Goal: Task Accomplishment & Management: Complete application form

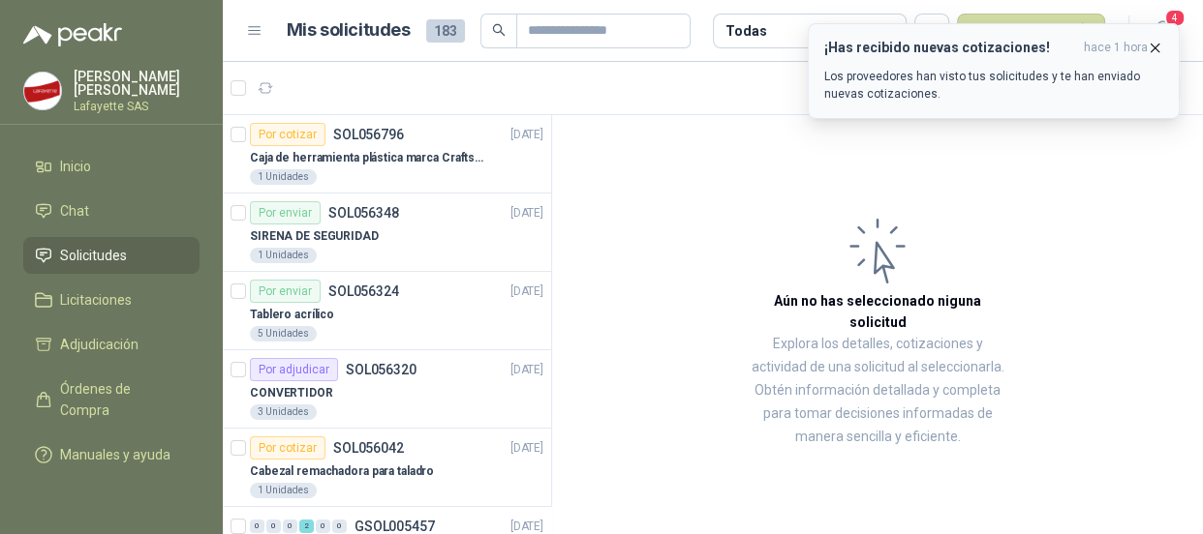
click at [1149, 43] on icon "button" at bounding box center [1154, 48] width 16 height 16
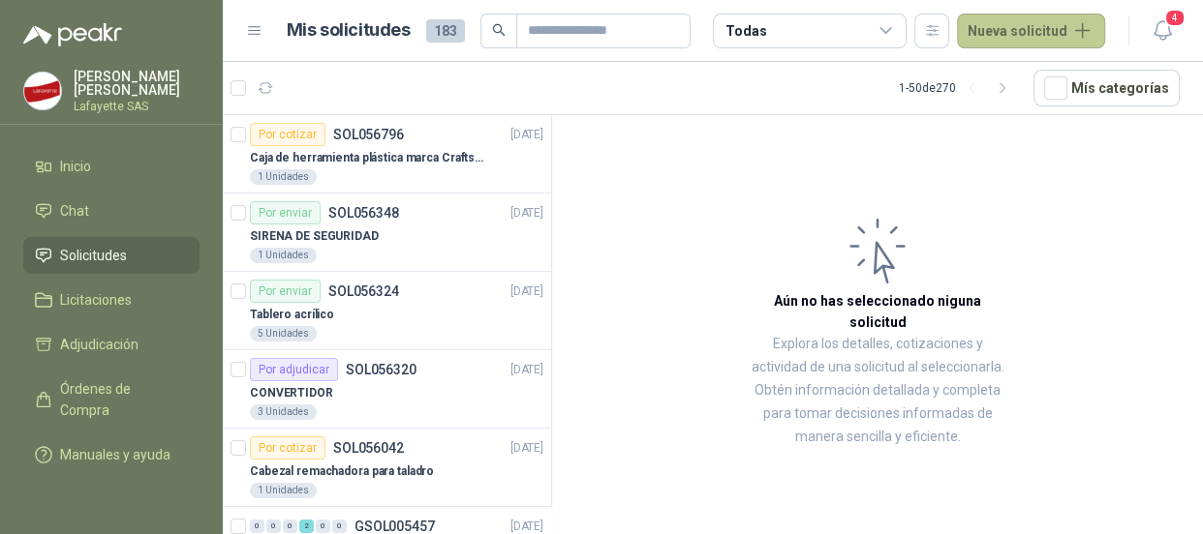
click at [1002, 46] on button "Nueva solicitud" at bounding box center [1031, 31] width 148 height 35
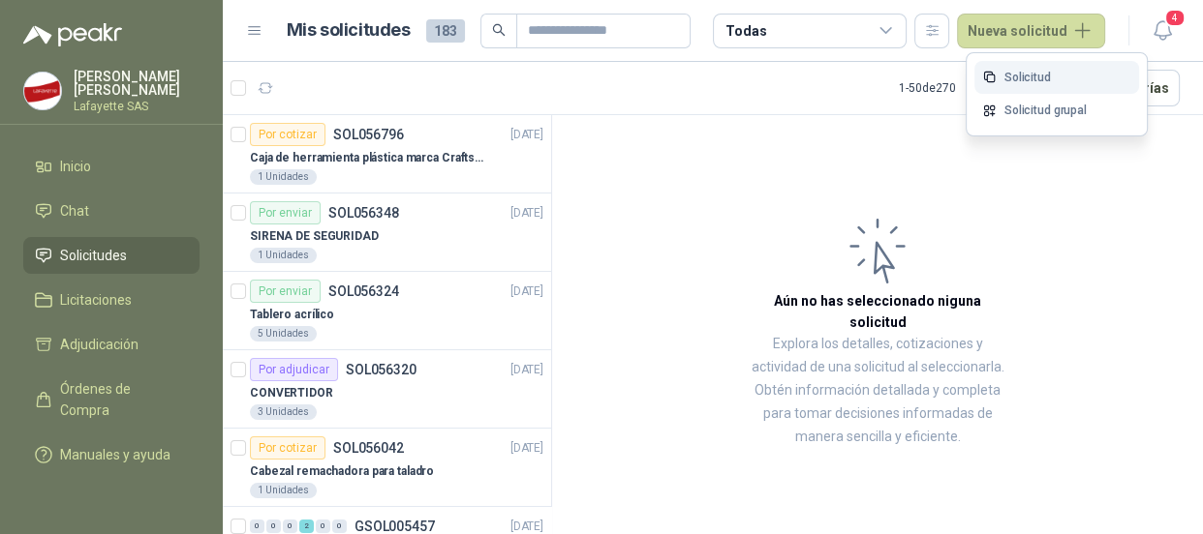
click at [1014, 81] on link "Solicitud" at bounding box center [1056, 78] width 165 height 34
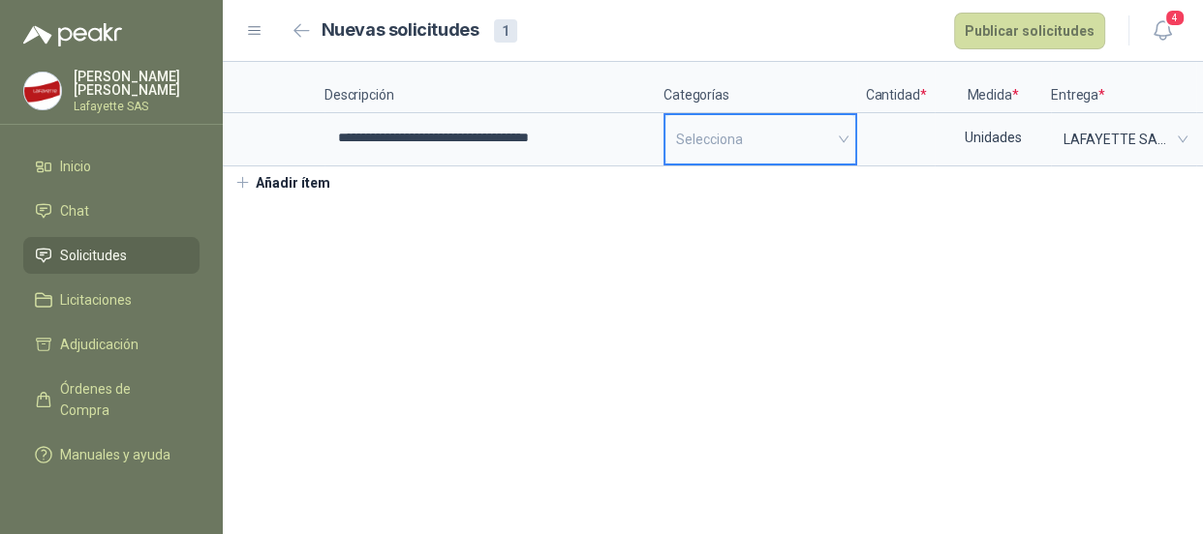
scroll to position [0, 290]
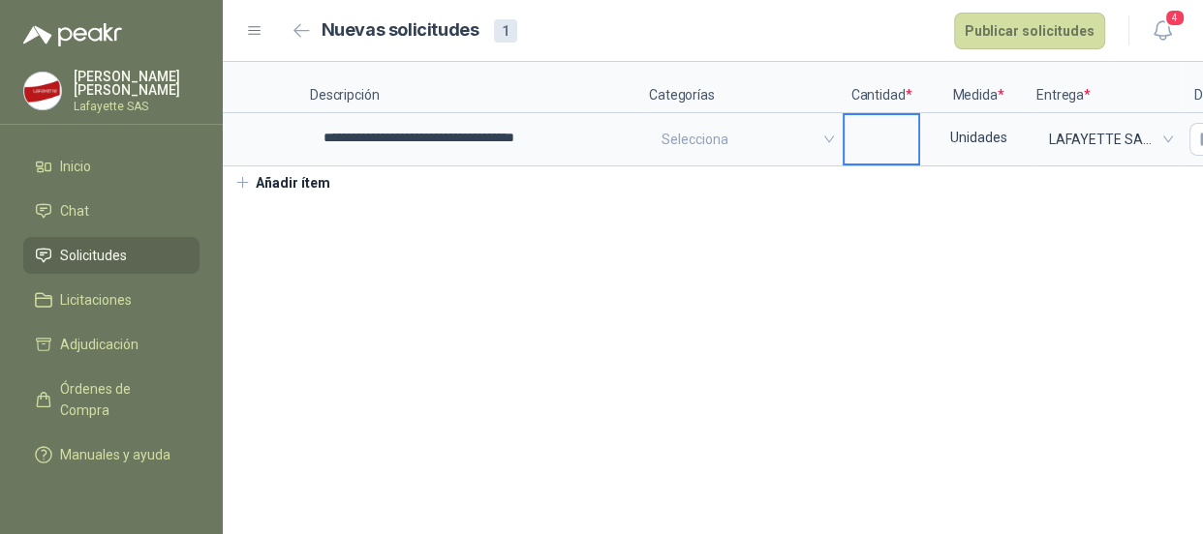
click at [908, 136] on input at bounding box center [881, 134] width 74 height 38
type input "*"
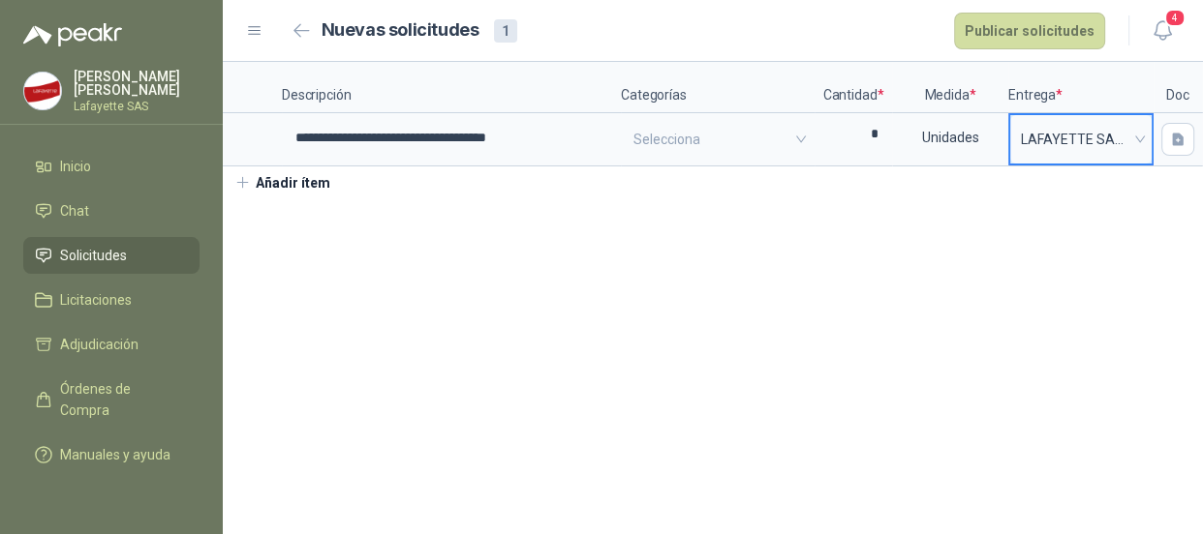
scroll to position [0, 362]
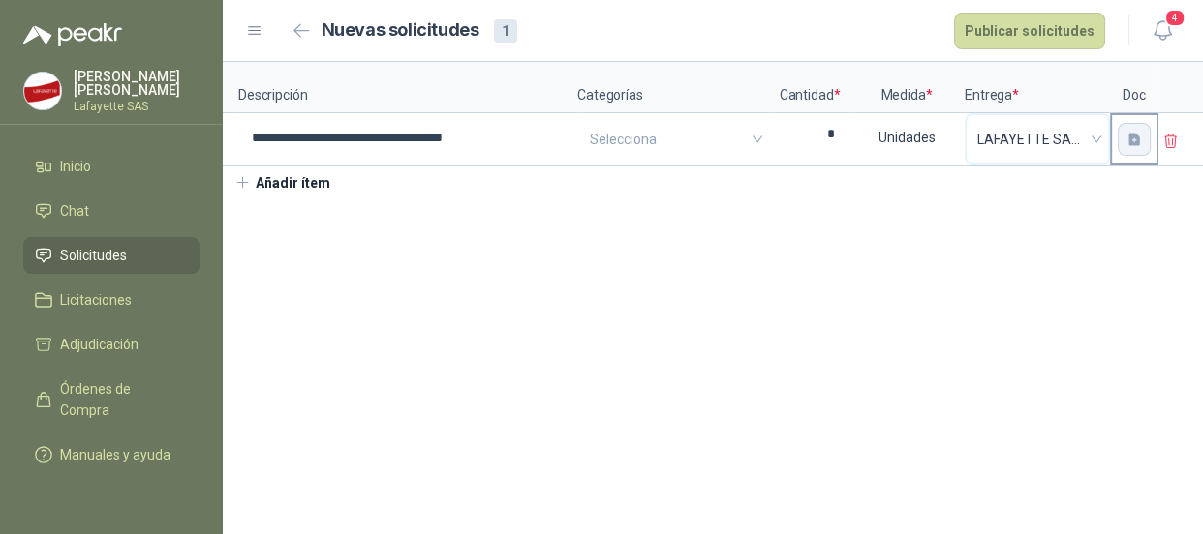
click at [1117, 134] on button "button" at bounding box center [1133, 139] width 33 height 33
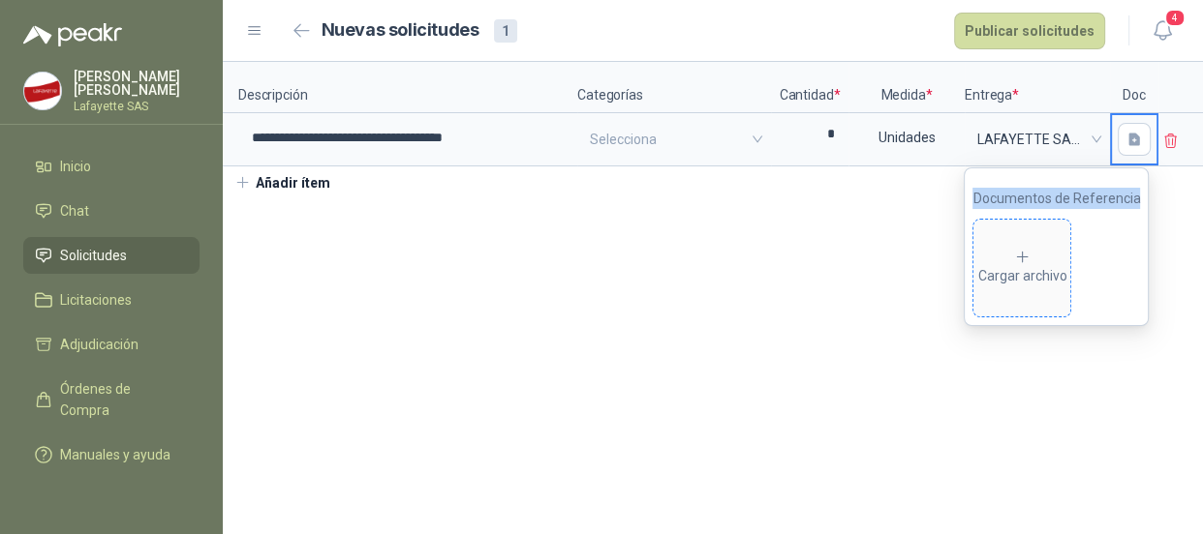
click at [1028, 259] on icon at bounding box center [1022, 257] width 17 height 17
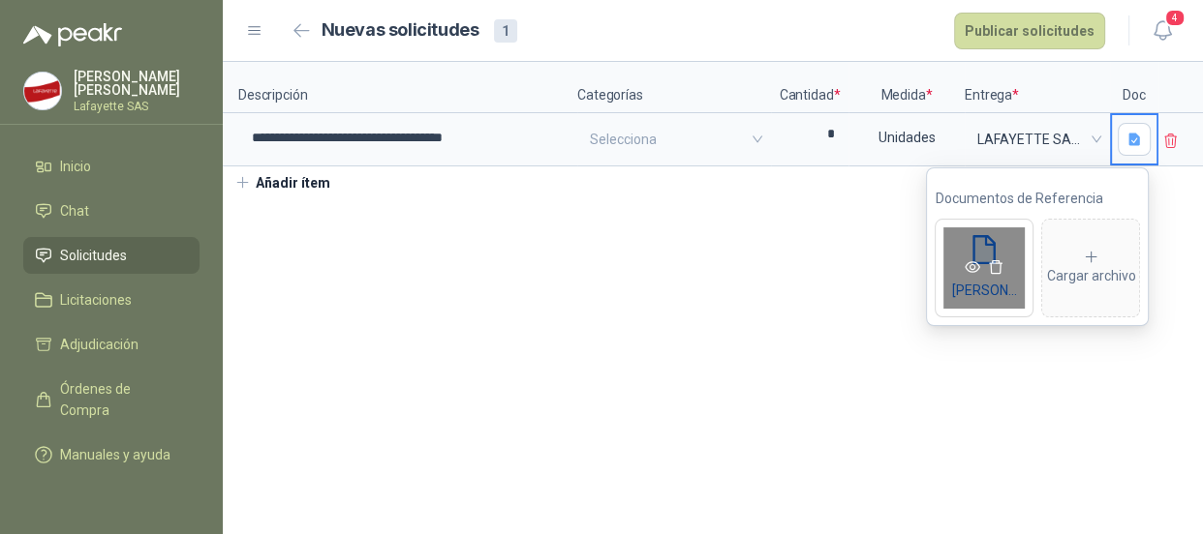
click at [971, 266] on icon "eye" at bounding box center [971, 266] width 15 height 15
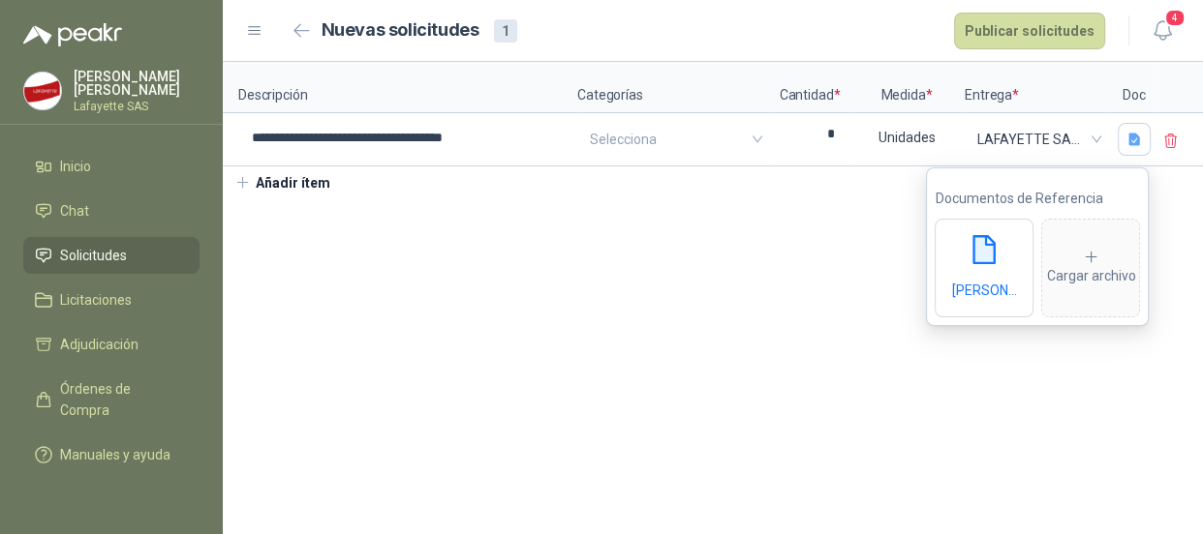
click at [443, 402] on section "**********" at bounding box center [713, 298] width 980 height 472
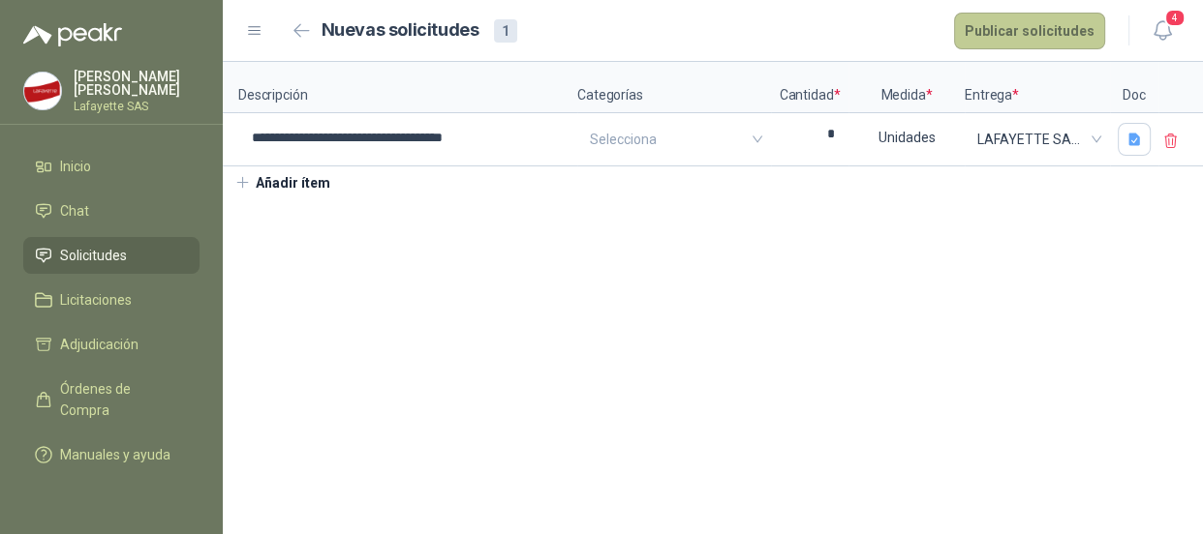
click at [1012, 34] on button "Publicar solicitudes" at bounding box center [1029, 31] width 151 height 37
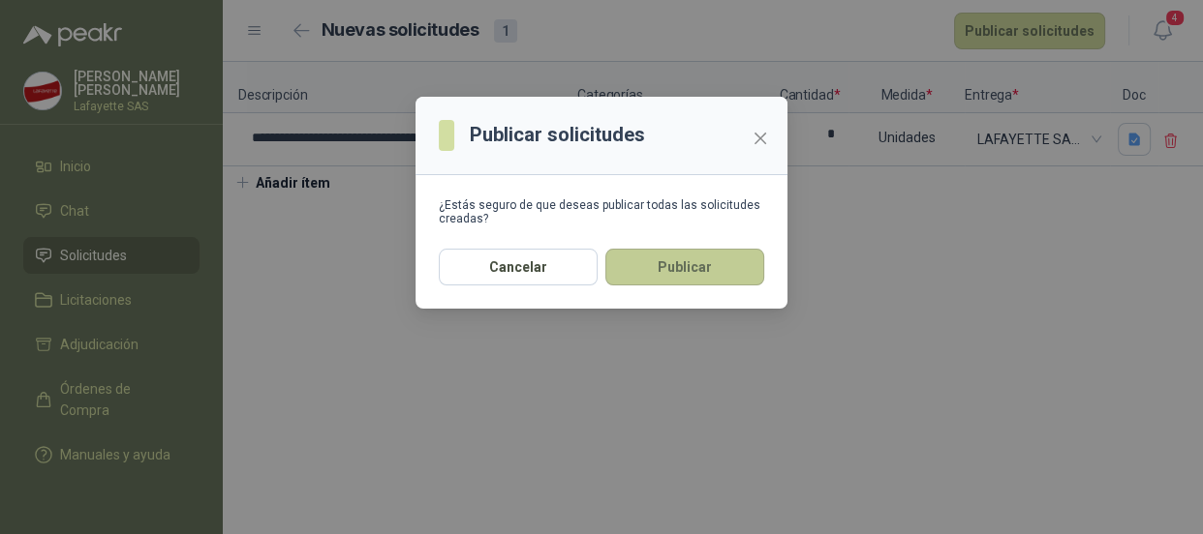
click at [673, 269] on button "Publicar" at bounding box center [684, 267] width 159 height 37
